Goal: Task Accomplishment & Management: Manage account settings

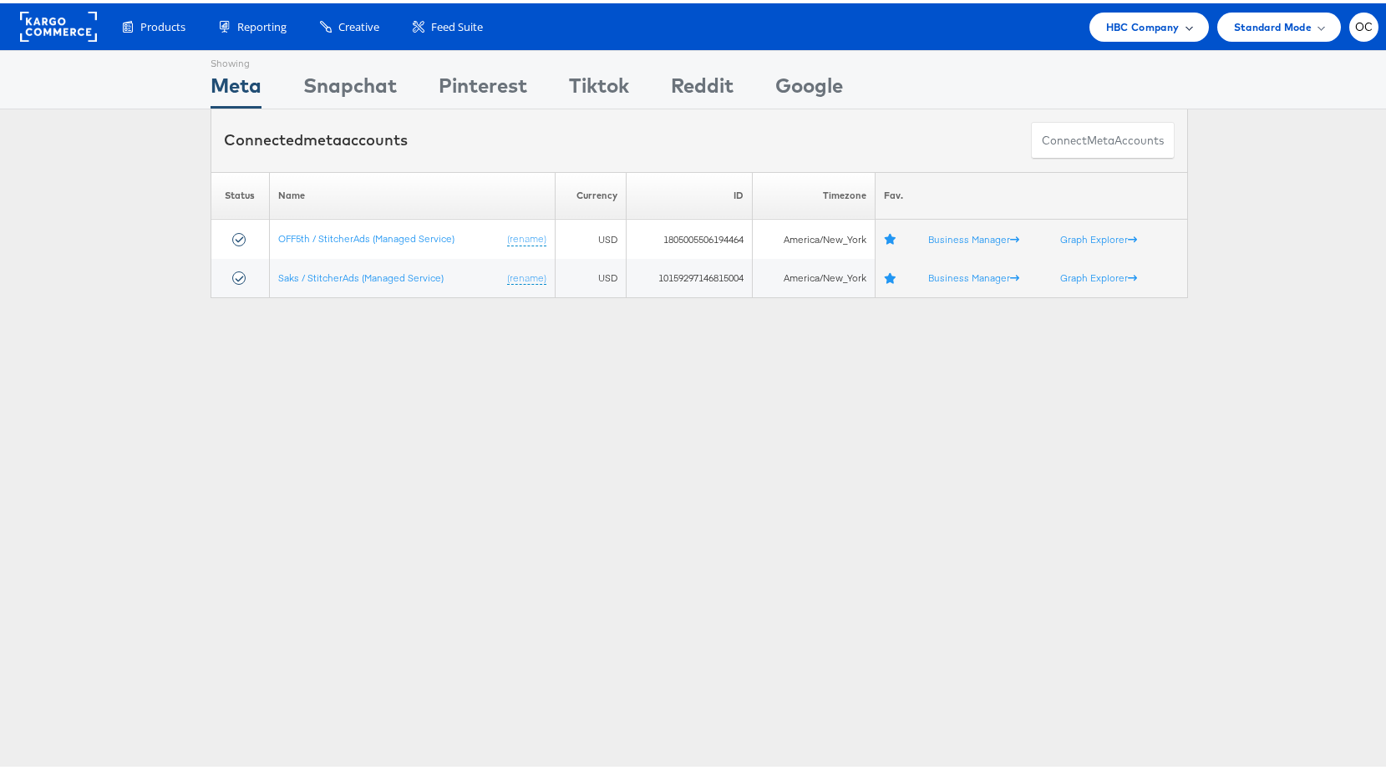
click at [1150, 26] on span "HBC Company" at bounding box center [1142, 24] width 73 height 18
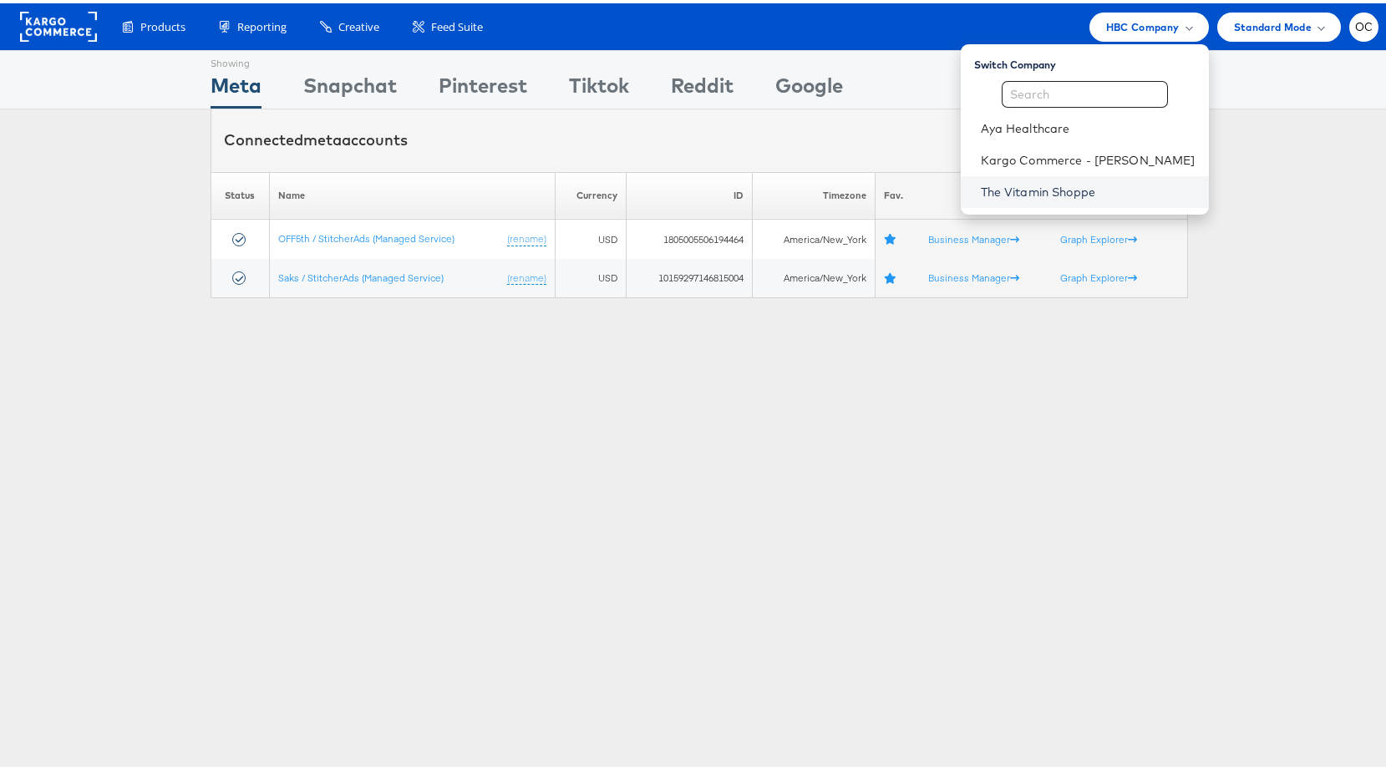
click at [1079, 182] on link "The Vitamin Shoppe" at bounding box center [1087, 188] width 215 height 17
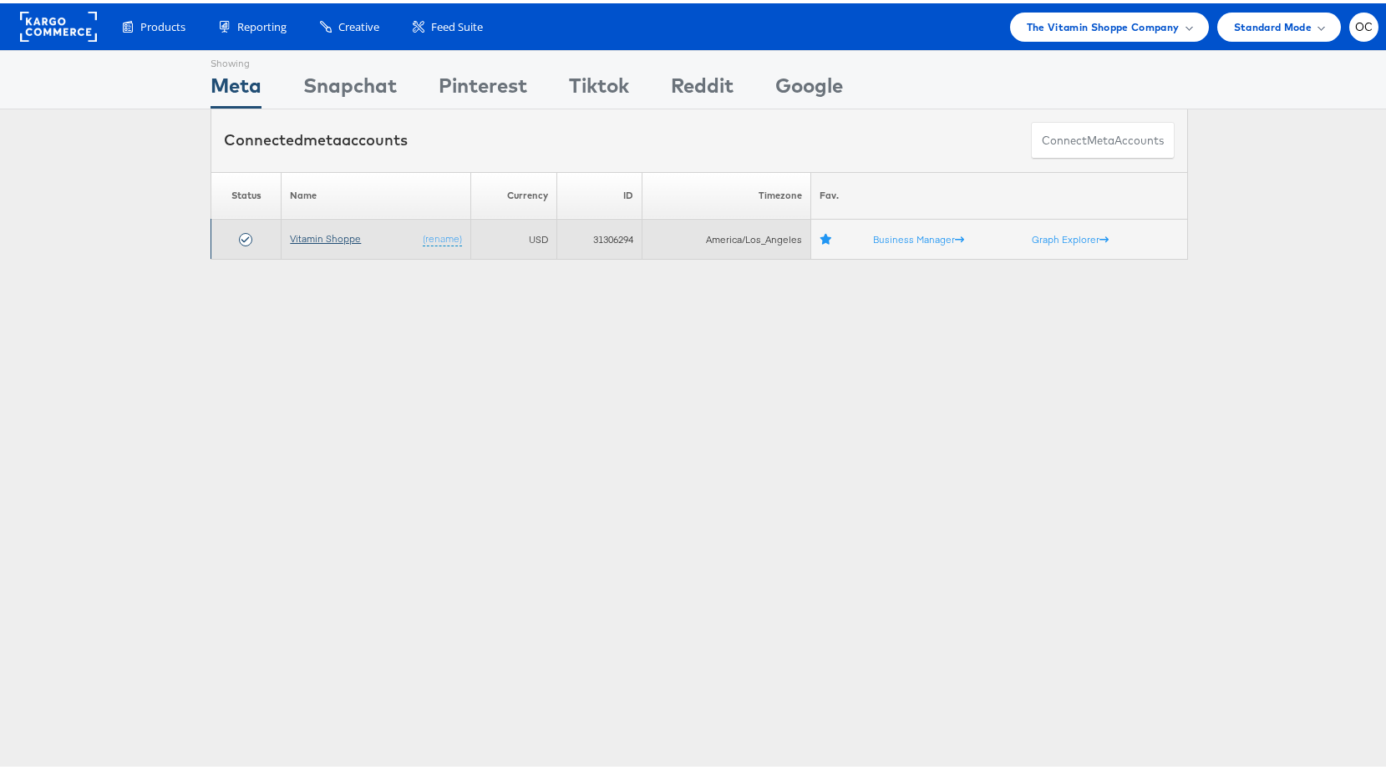
click at [342, 239] on link "Vitamin Shoppe" at bounding box center [325, 235] width 71 height 13
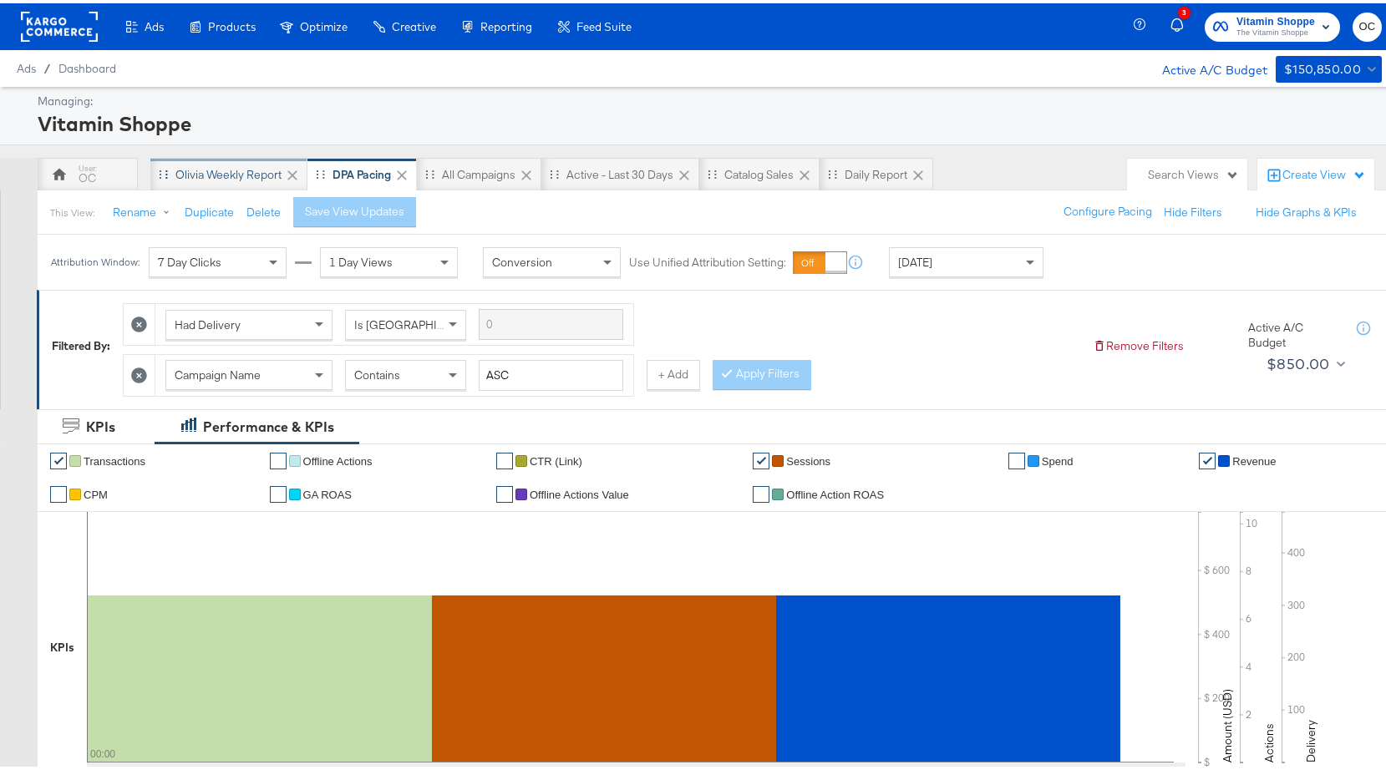
click at [263, 180] on div "Olivia Weekly Report" at bounding box center [228, 171] width 157 height 33
